Goal: Find contact information: Find contact information

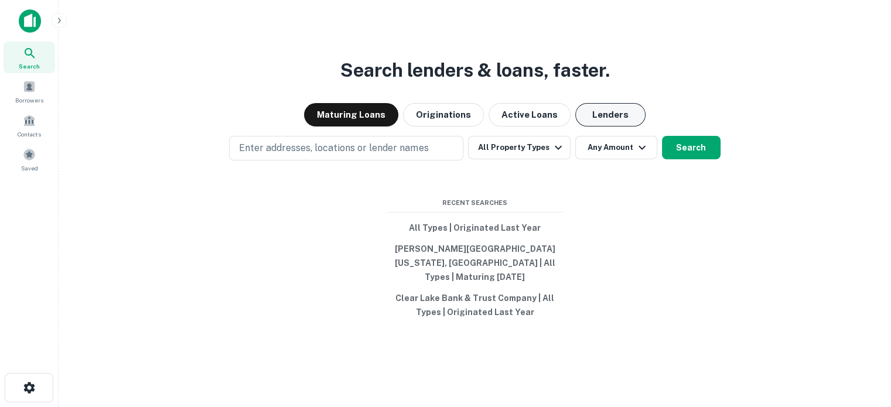
click at [613, 122] on button "Lenders" at bounding box center [610, 114] width 70 height 23
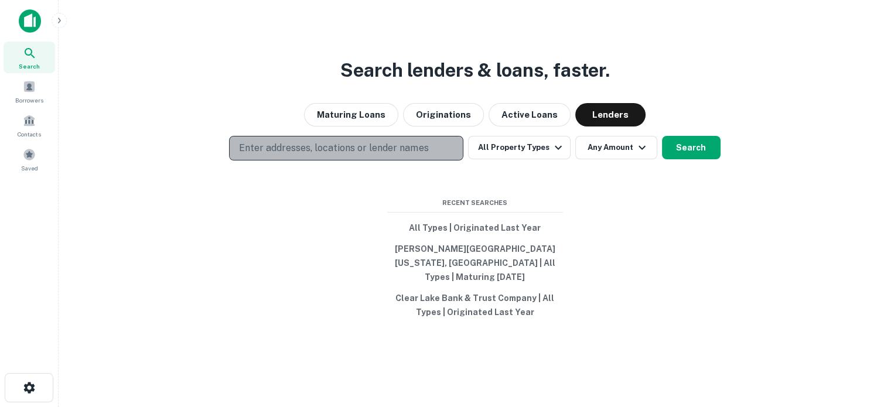
click at [337, 155] on p "Enter addresses, locations or lender names" at bounding box center [333, 148] width 189 height 14
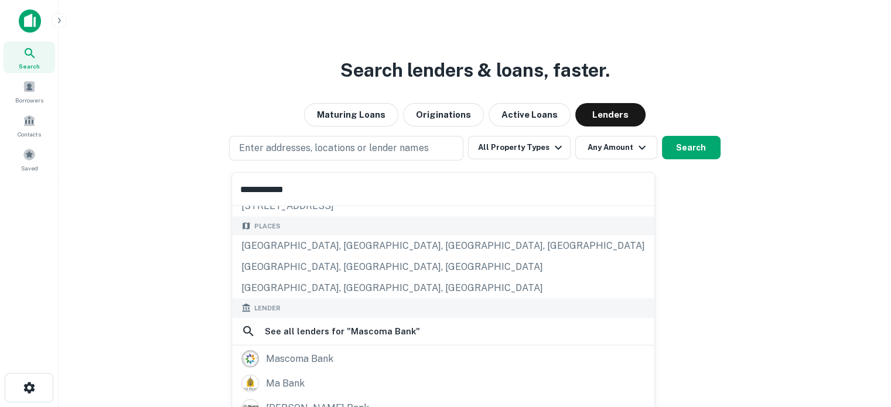
scroll to position [117, 0]
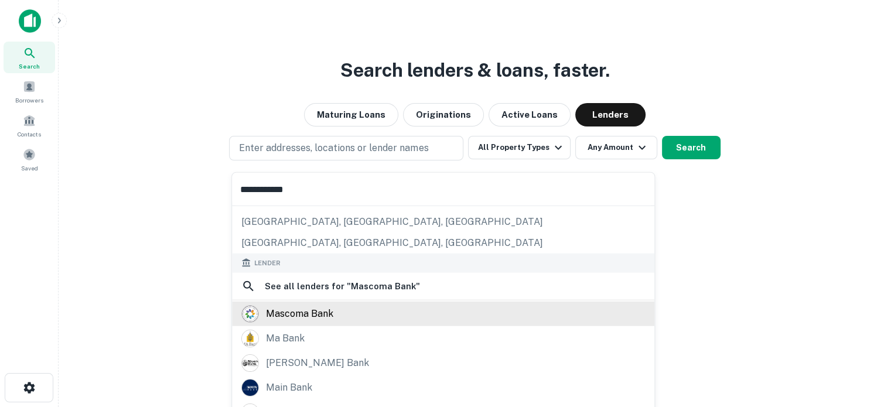
type input "**********"
click at [302, 312] on div "mascoma bank" at bounding box center [299, 314] width 67 height 18
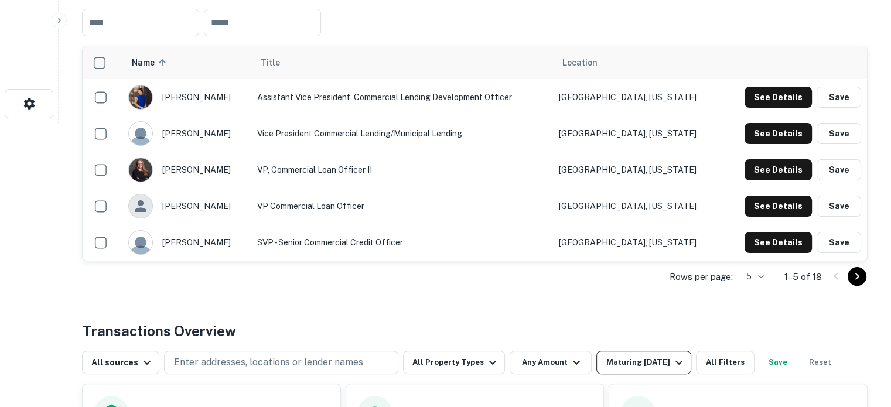
scroll to position [351, 0]
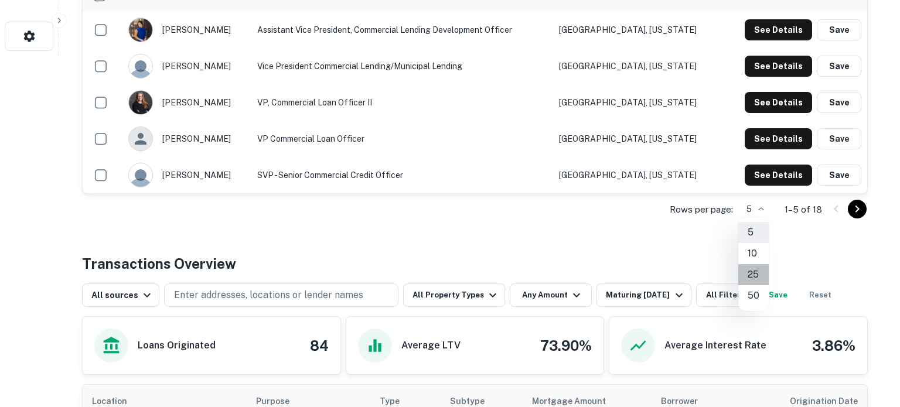
click at [754, 271] on li "25" at bounding box center [753, 274] width 30 height 21
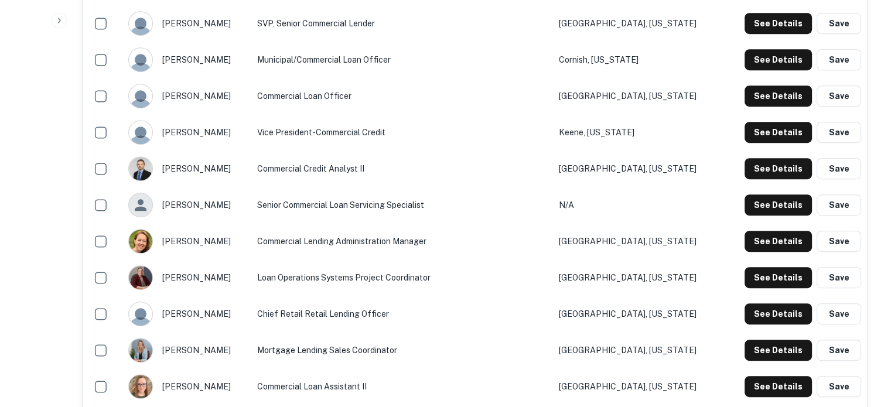
scroll to position [644, 0]
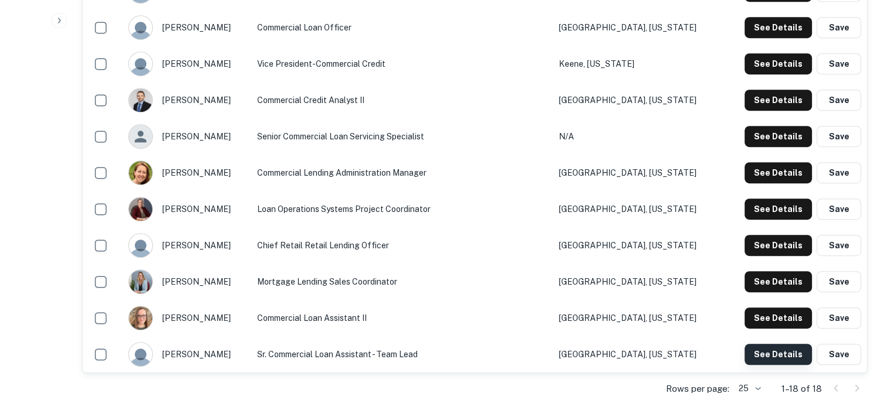
click at [774, 353] on button "See Details" at bounding box center [777, 354] width 67 height 21
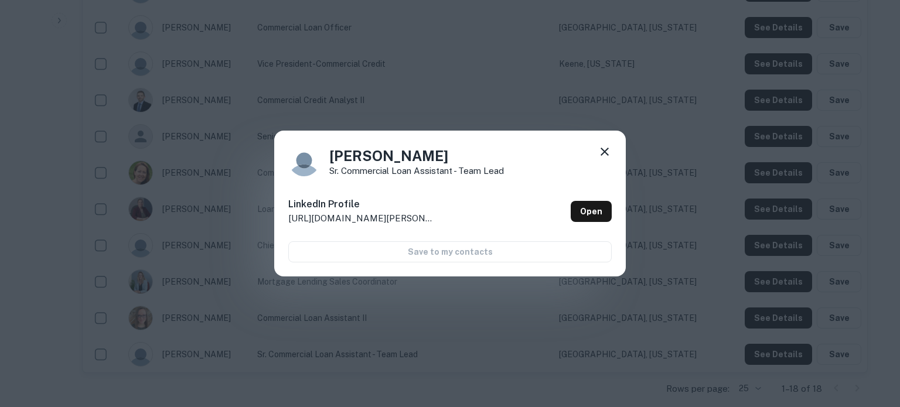
click at [606, 154] on icon at bounding box center [604, 152] width 14 height 14
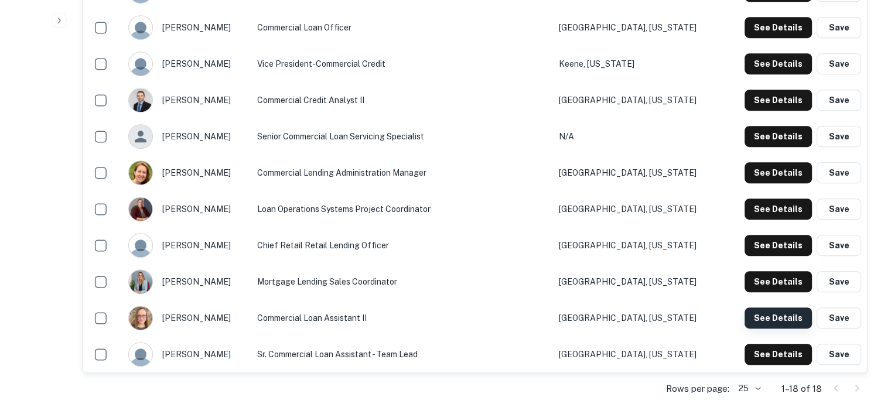
click at [764, 317] on button "See Details" at bounding box center [777, 317] width 67 height 21
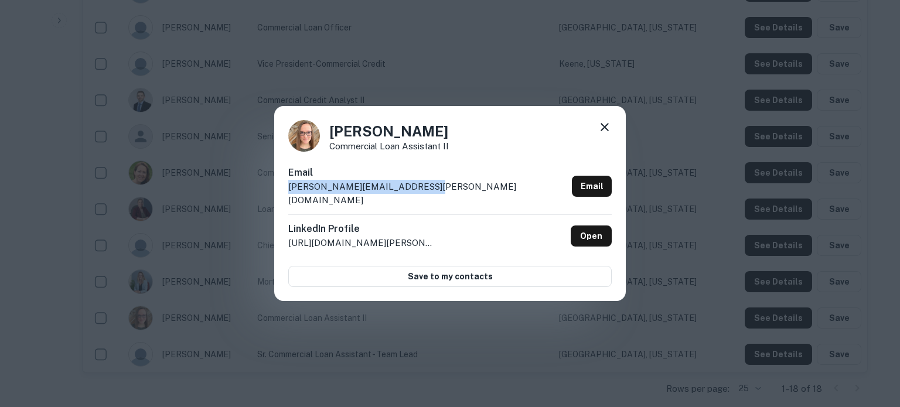
drag, startPoint x: 456, startPoint y: 191, endPoint x: 272, endPoint y: 200, distance: 184.1
click at [272, 200] on div "[PERSON_NAME] Commercial Loan Assistant II Email [PERSON_NAME][EMAIL_ADDRESS][P…" at bounding box center [450, 203] width 900 height 407
copy p "[PERSON_NAME][EMAIL_ADDRESS][PERSON_NAME][DOMAIN_NAME]"
click at [606, 134] on icon at bounding box center [604, 127] width 14 height 14
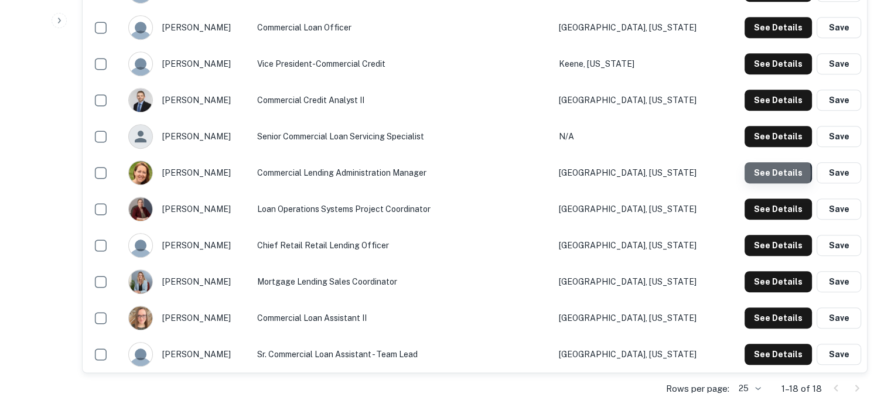
click at [751, 173] on button "See Details" at bounding box center [777, 172] width 67 height 21
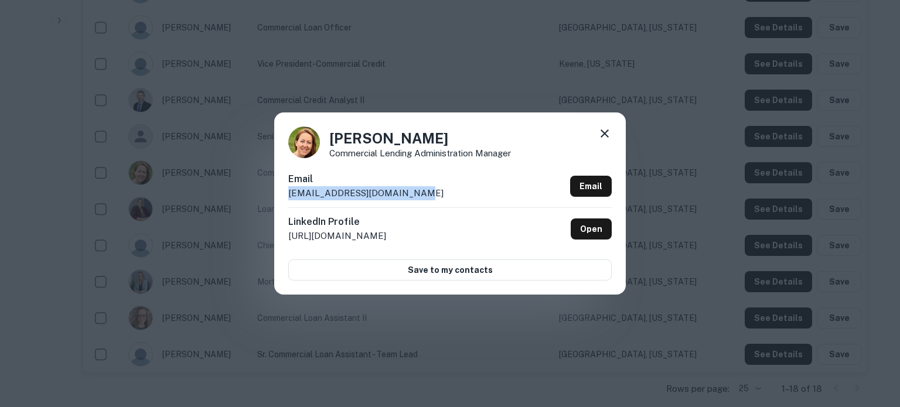
drag, startPoint x: 486, startPoint y: 189, endPoint x: 289, endPoint y: 196, distance: 197.5
click at [289, 196] on div "Email [EMAIL_ADDRESS][DOMAIN_NAME] Email" at bounding box center [449, 189] width 323 height 35
copy p "[EMAIL_ADDRESS][DOMAIN_NAME]"
click at [602, 131] on icon at bounding box center [604, 134] width 14 height 14
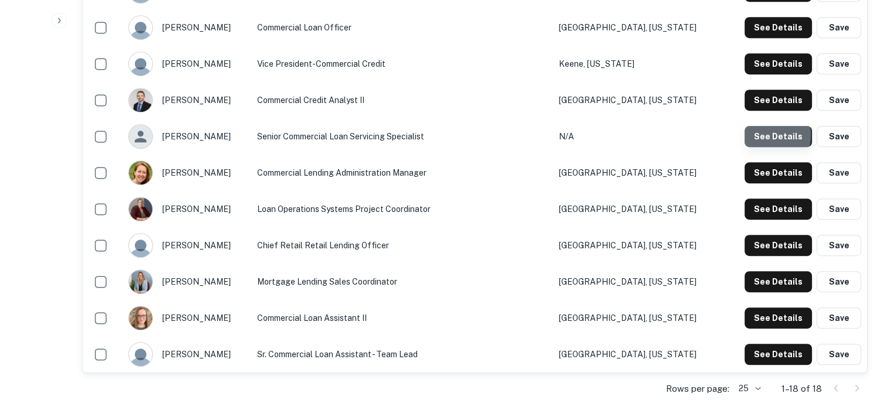
click at [754, 134] on button "See Details" at bounding box center [777, 136] width 67 height 21
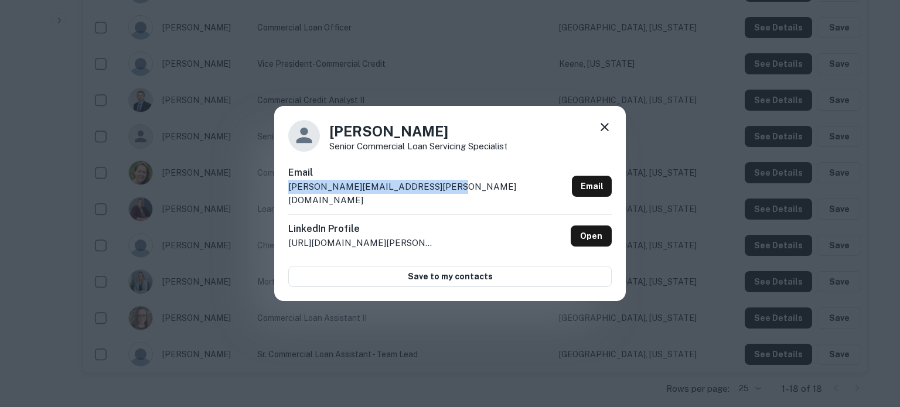
drag, startPoint x: 445, startPoint y: 196, endPoint x: 284, endPoint y: 193, distance: 161.1
click at [284, 193] on div "[PERSON_NAME] Senior Commercial Loan Servicing Specialist Email [PERSON_NAME][E…" at bounding box center [449, 204] width 351 height 196
copy p "[PERSON_NAME][EMAIL_ADDRESS][PERSON_NAME][DOMAIN_NAME]"
click at [603, 134] on icon at bounding box center [604, 127] width 14 height 14
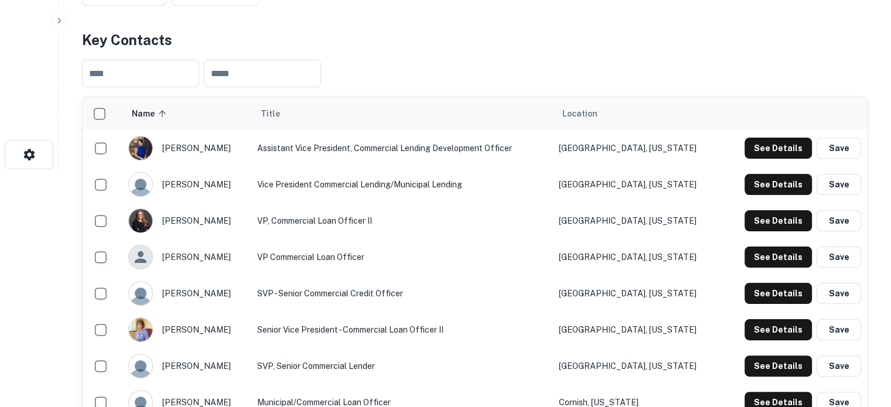
scroll to position [0, 0]
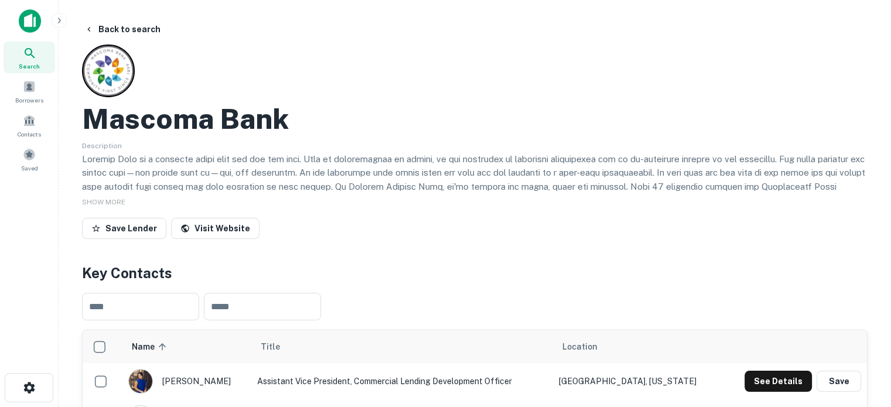
click at [32, 61] on span "Search" at bounding box center [29, 65] width 21 height 9
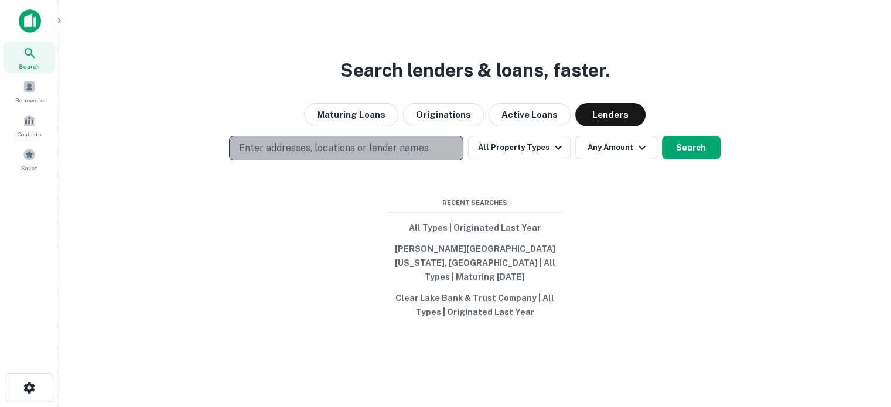
click at [386, 155] on p "Enter addresses, locations or lender names" at bounding box center [333, 148] width 189 height 14
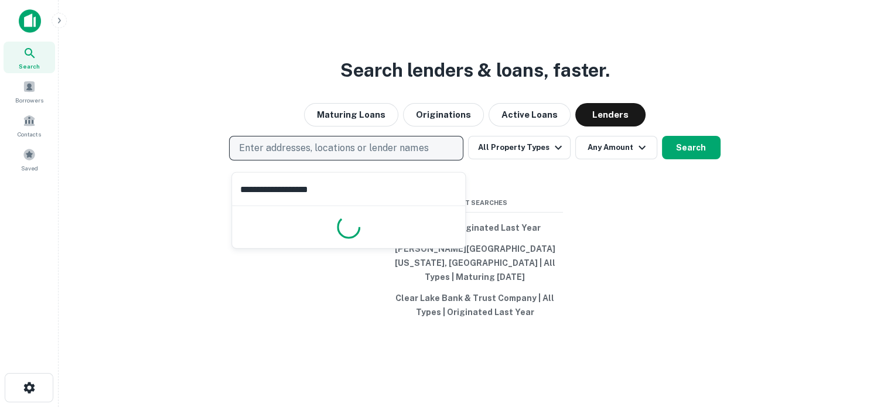
type input "**********"
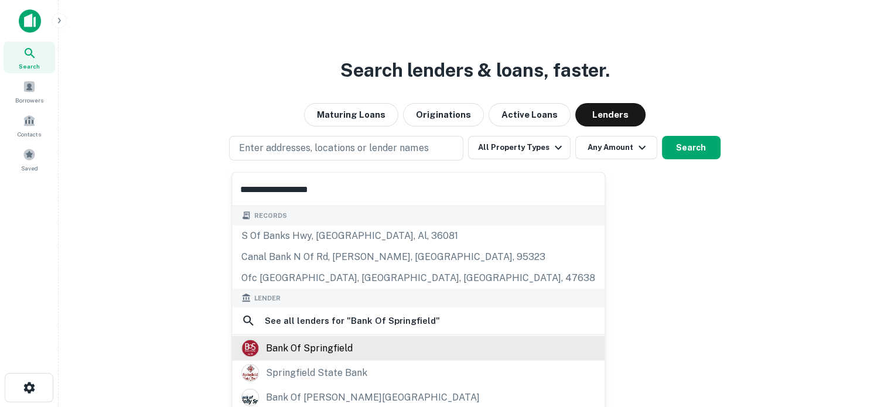
click at [338, 356] on div "bank of springfield" at bounding box center [309, 349] width 87 height 18
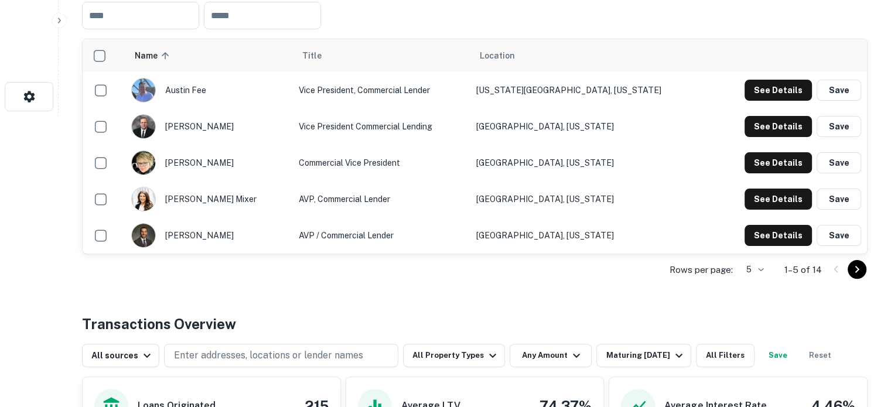
scroll to position [293, 0]
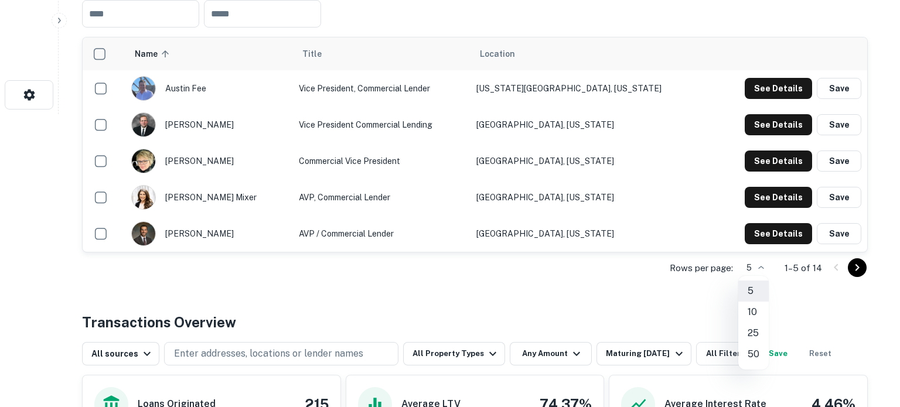
click at [754, 332] on li "25" at bounding box center [753, 333] width 30 height 21
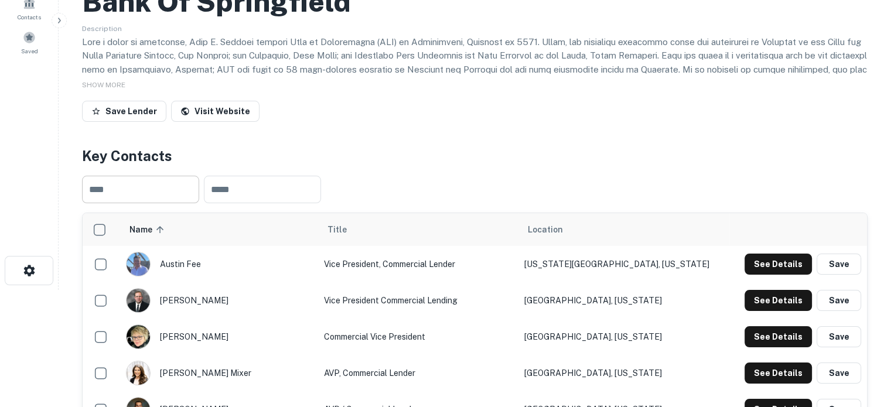
scroll to position [0, 0]
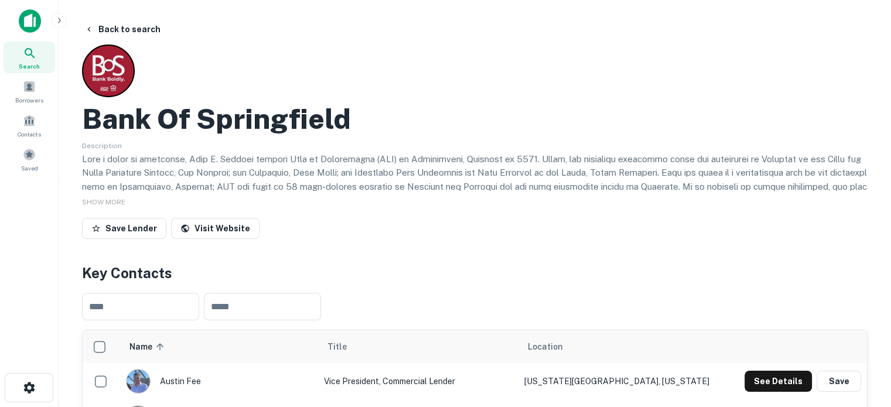
click at [28, 55] on icon at bounding box center [30, 53] width 10 height 10
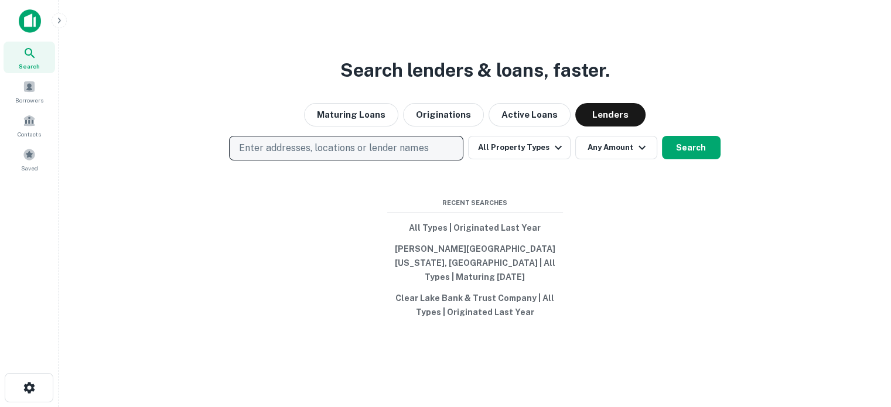
click at [335, 155] on p "Enter addresses, locations or lender names" at bounding box center [333, 148] width 189 height 14
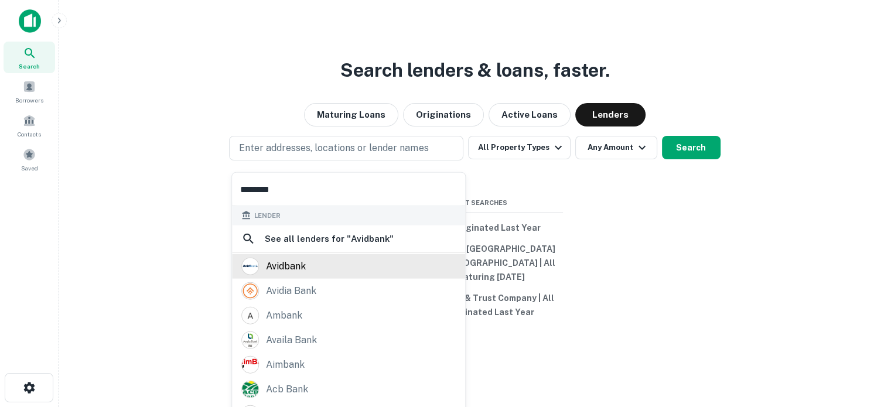
type input "********"
click at [284, 262] on div "avidbank" at bounding box center [286, 266] width 40 height 18
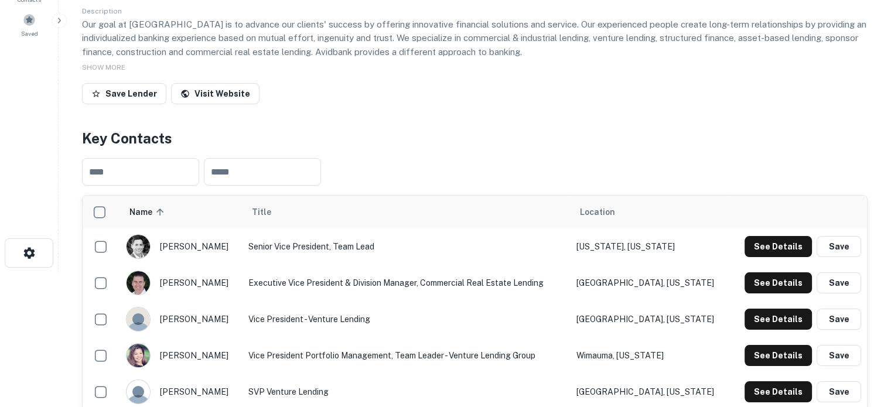
scroll to position [234, 0]
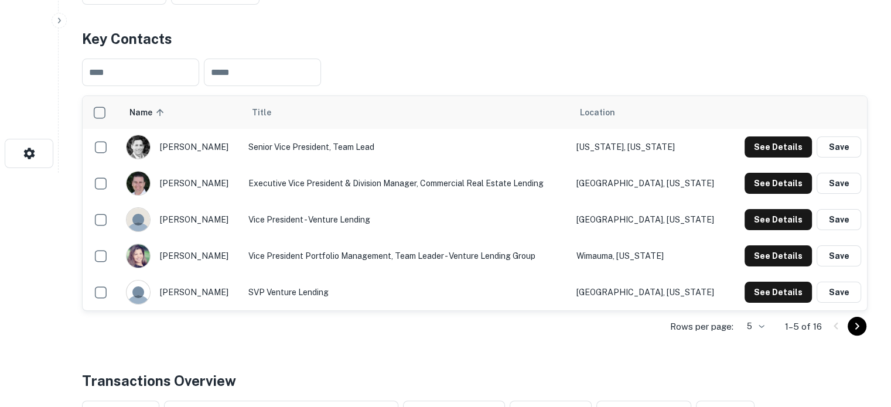
click at [770, 327] on div "Rows per page: 5 * 1–5 of 16" at bounding box center [474, 327] width 785 height 32
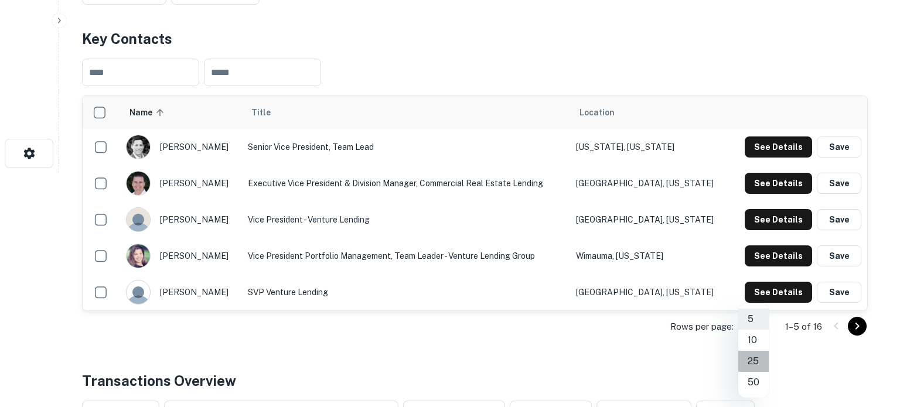
click at [754, 357] on li "25" at bounding box center [753, 361] width 30 height 21
